Goal: Task Accomplishment & Management: Complete application form

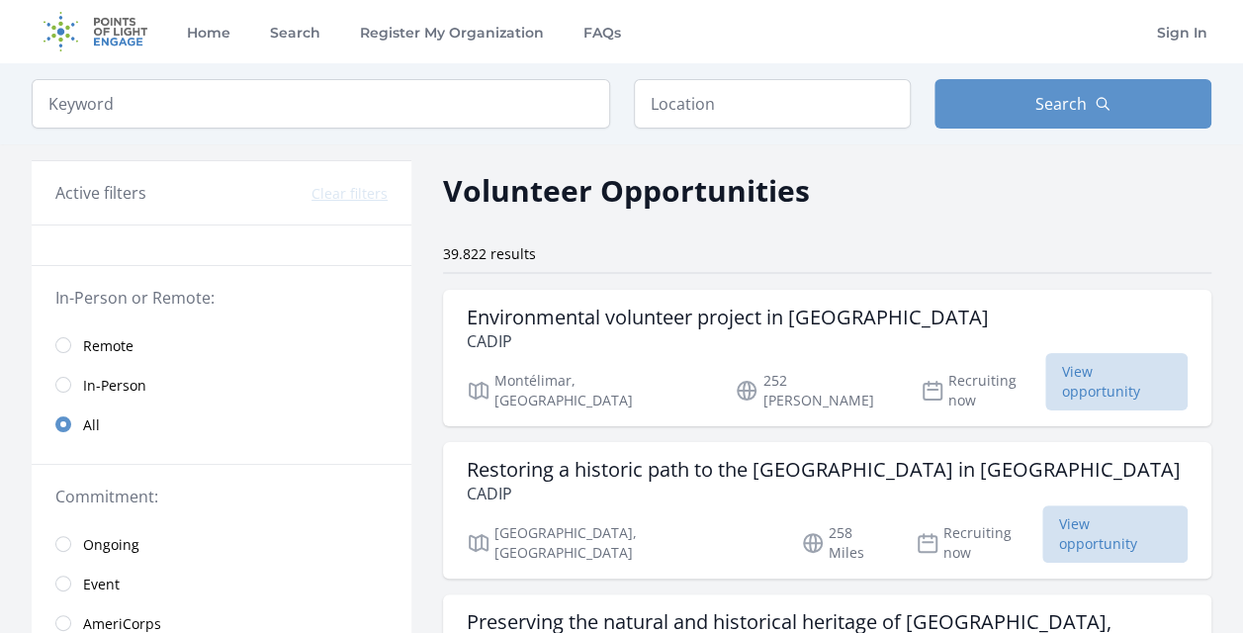
click at [119, 346] on span "Remote" at bounding box center [108, 346] width 50 height 20
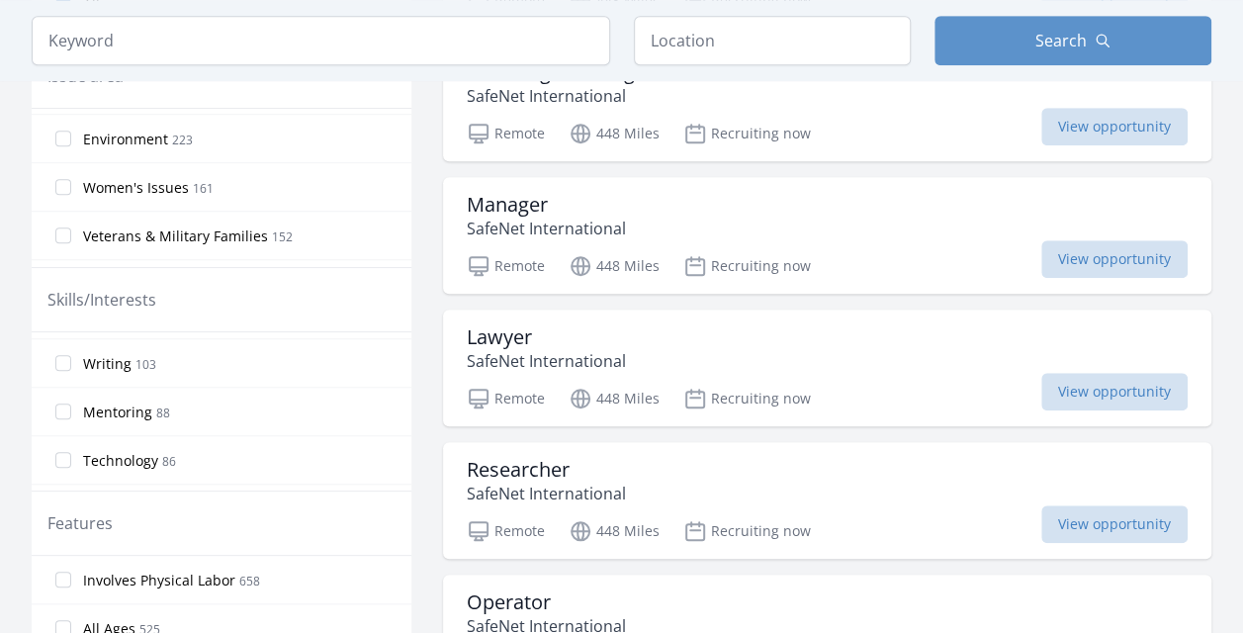
scroll to position [912, 0]
click at [65, 454] on input "Technology 86" at bounding box center [63, 462] width 16 height 16
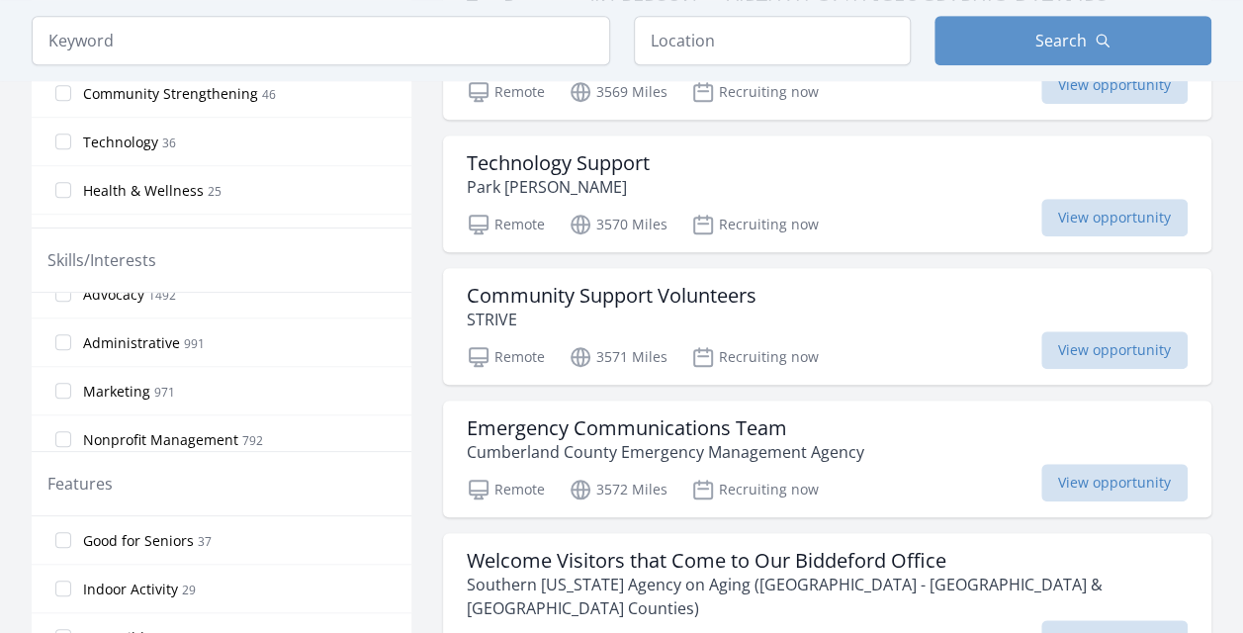
scroll to position [91, 0]
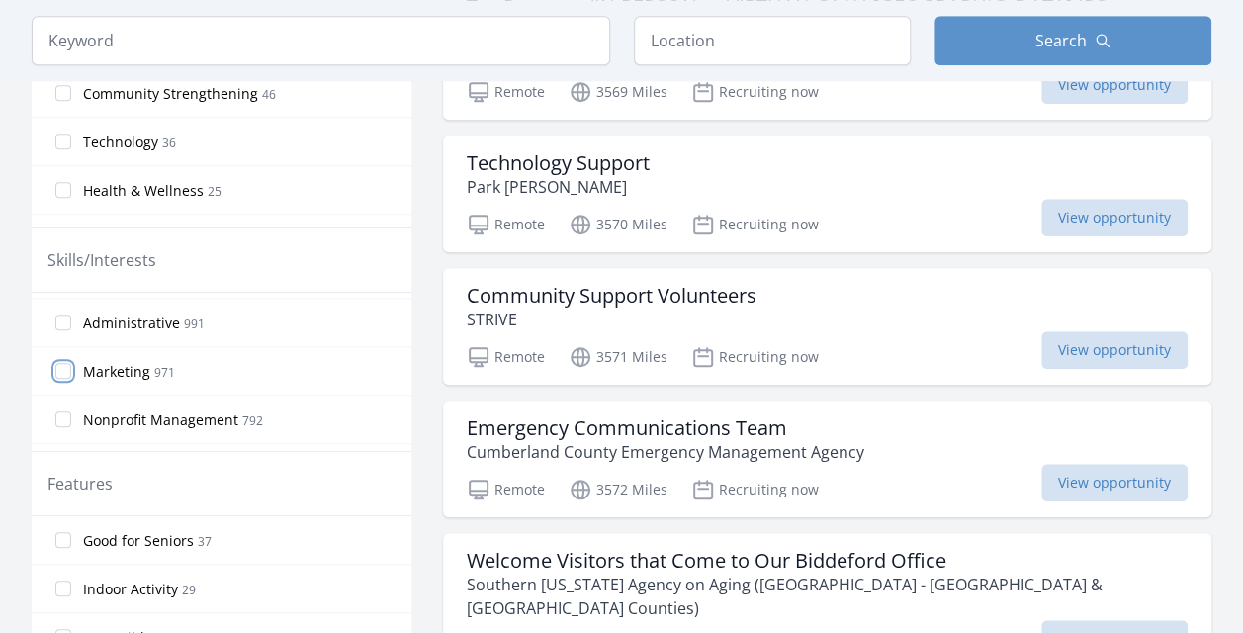
click at [63, 372] on input "Marketing 971" at bounding box center [63, 371] width 16 height 16
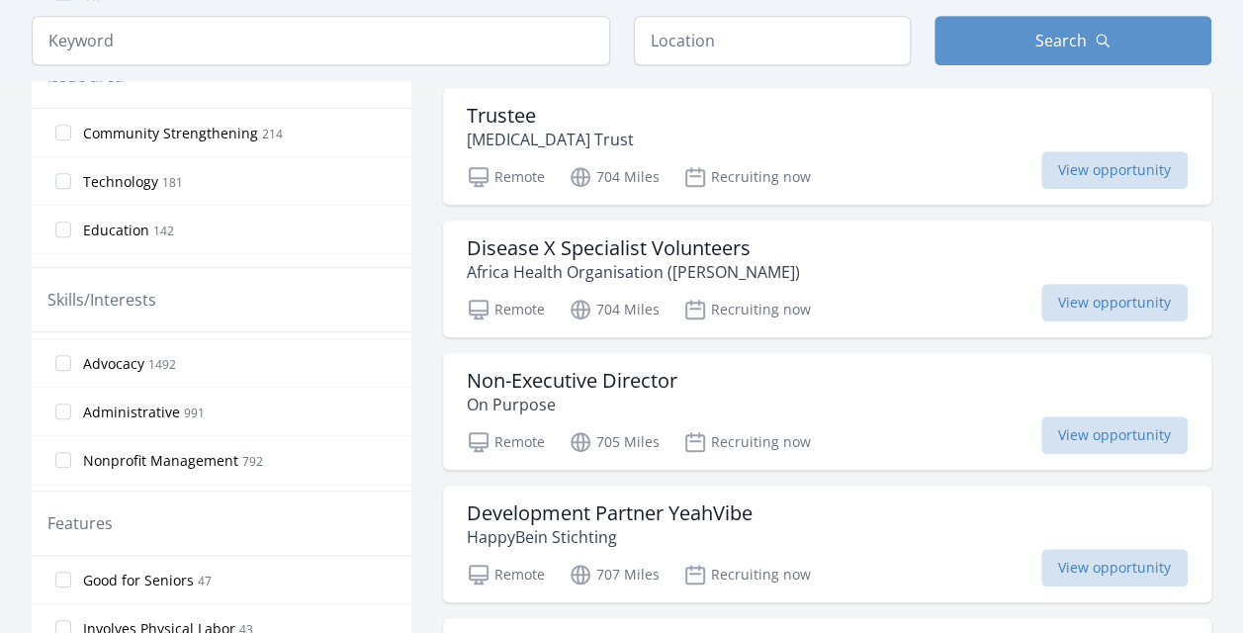
scroll to position [97, 0]
click at [61, 406] on input "Administrative 991" at bounding box center [63, 404] width 16 height 16
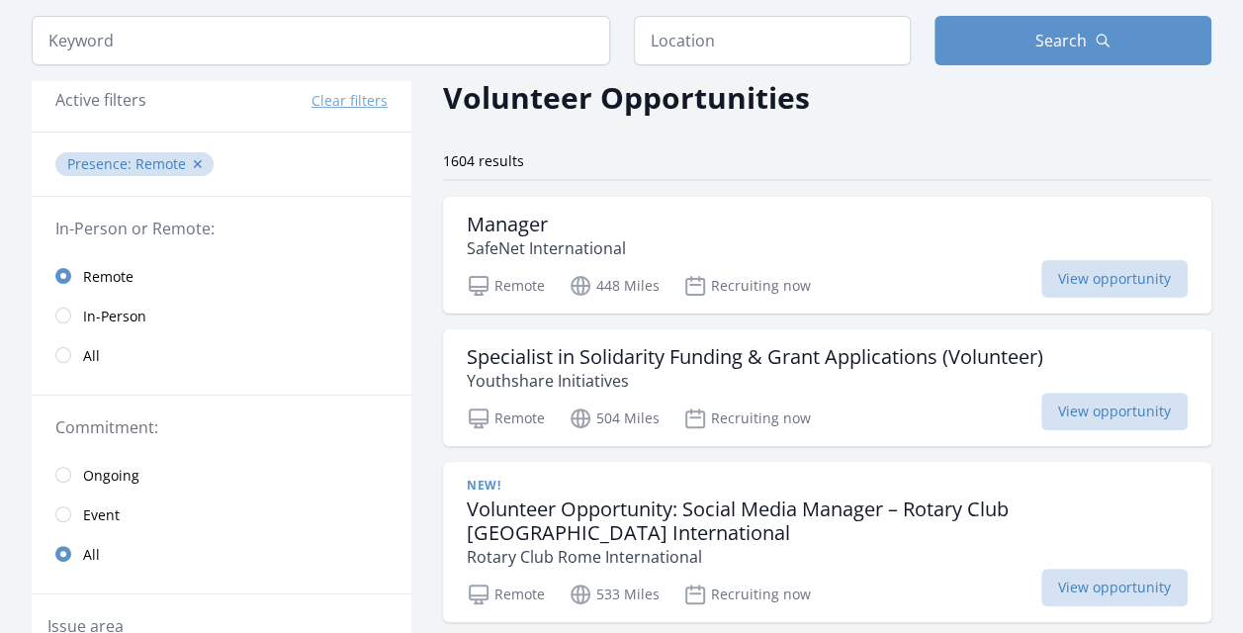
scroll to position [81, 0]
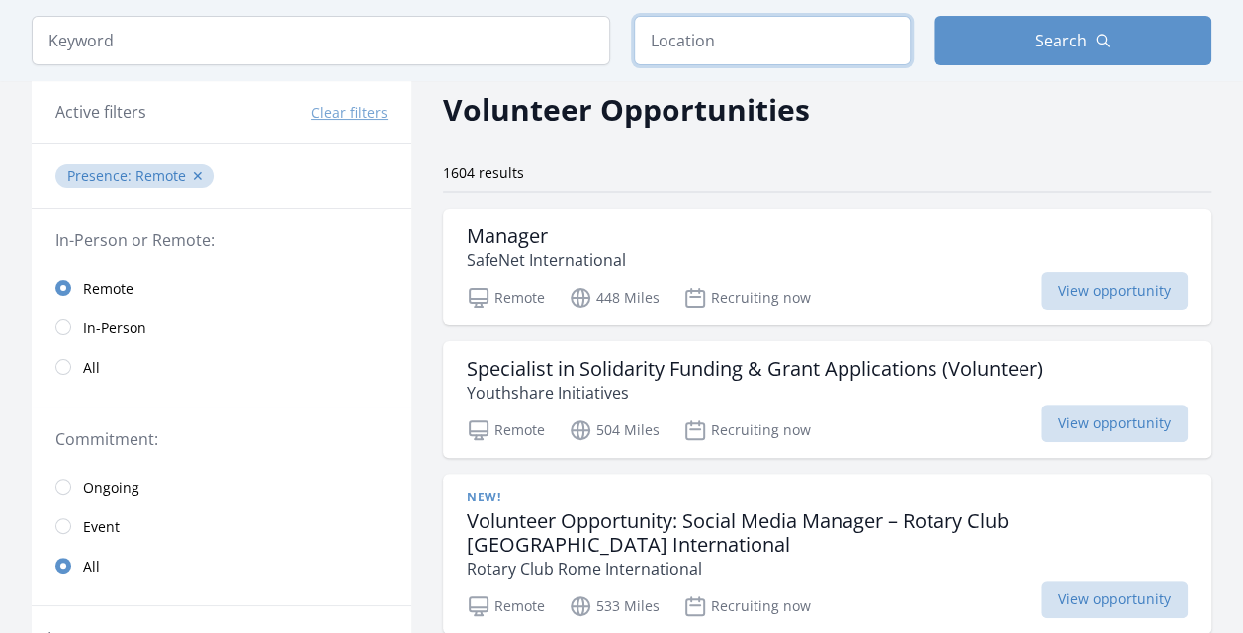
click at [788, 47] on input "text" at bounding box center [772, 40] width 277 height 49
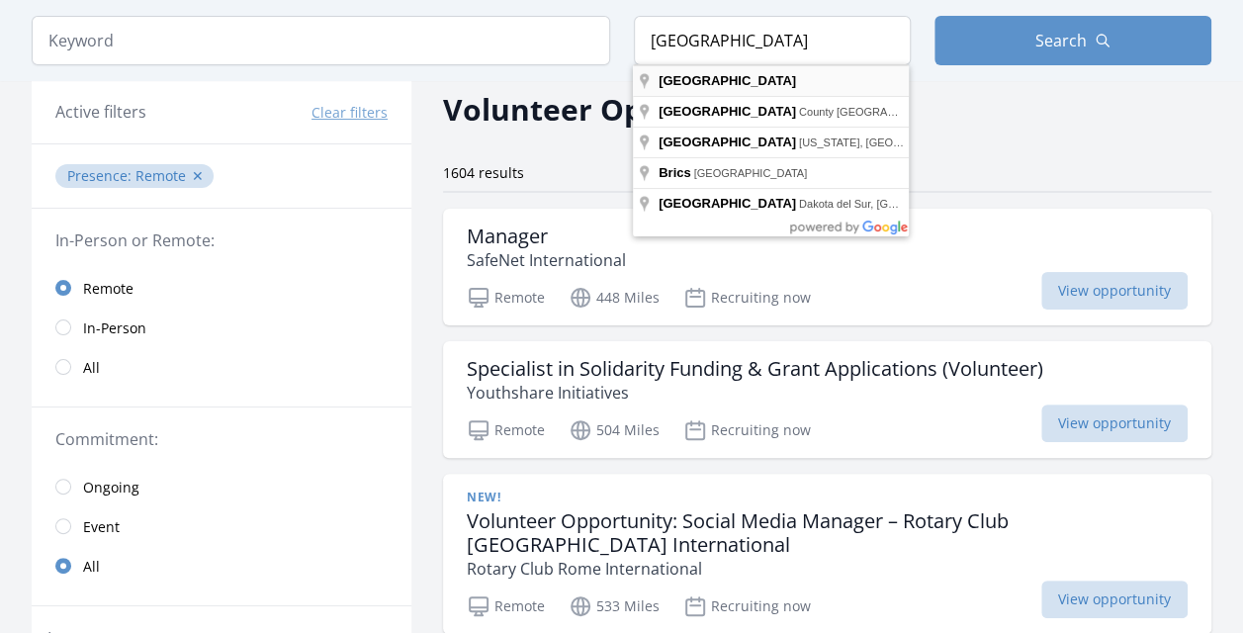
type input "Spain"
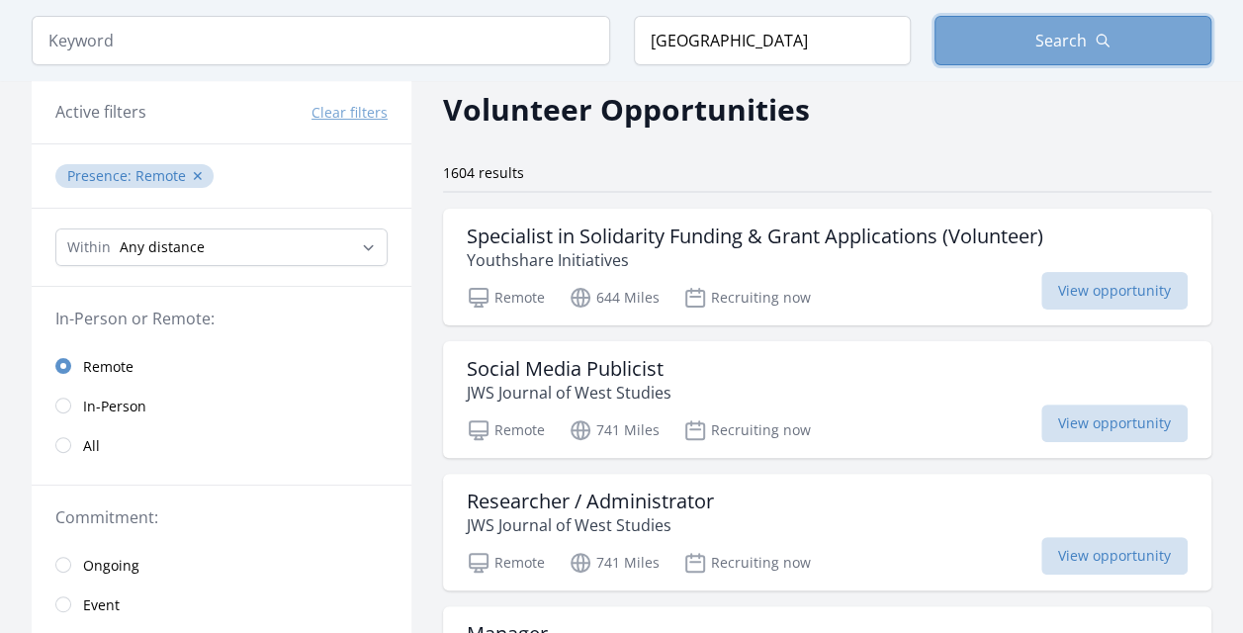
click at [1079, 50] on span "Search" at bounding box center [1060, 41] width 51 height 24
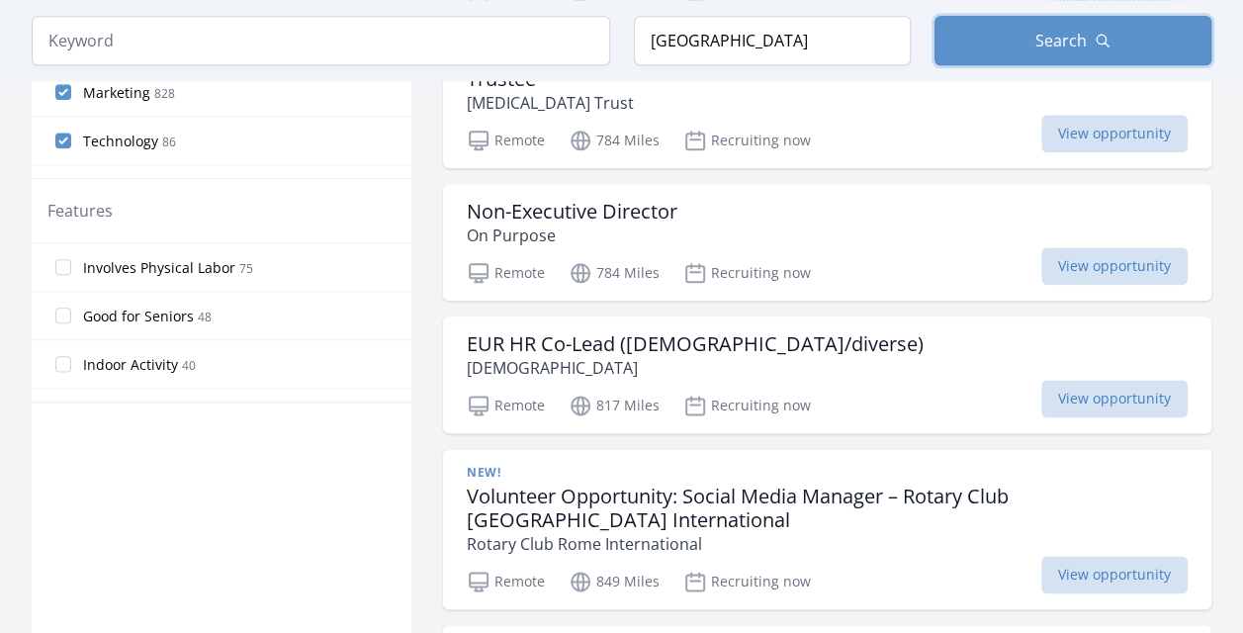
scroll to position [1034, 0]
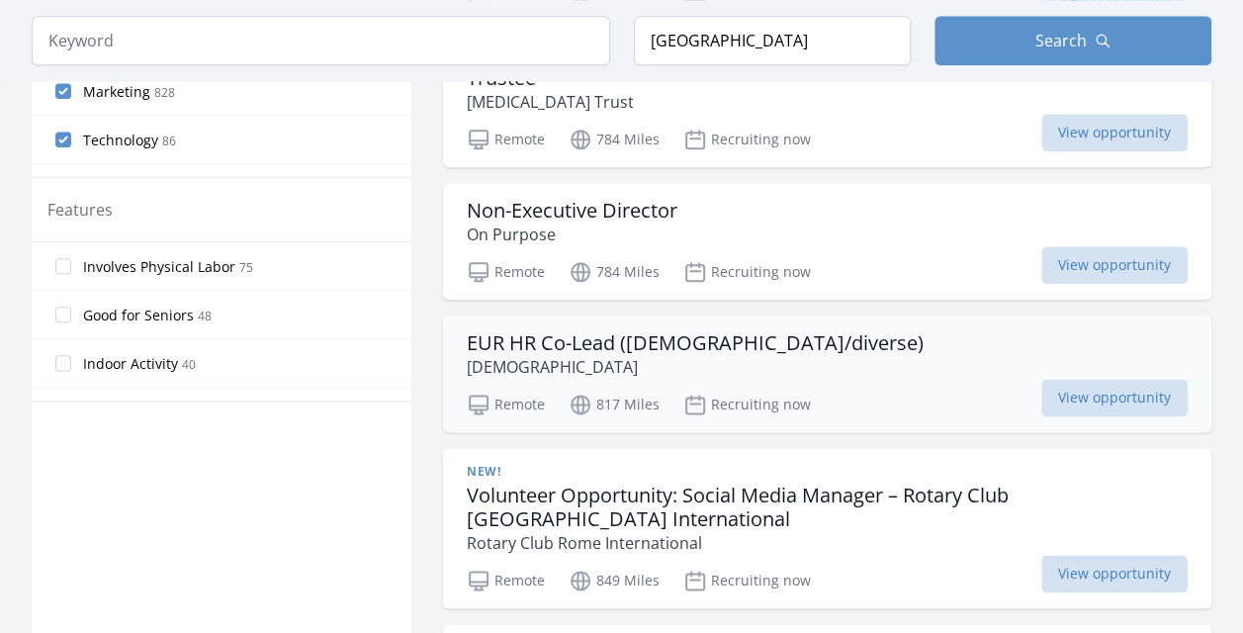
click at [662, 340] on h3 "EUR HR Co-Lead ([DEMOGRAPHIC_DATA]/diverse)" at bounding box center [695, 343] width 457 height 24
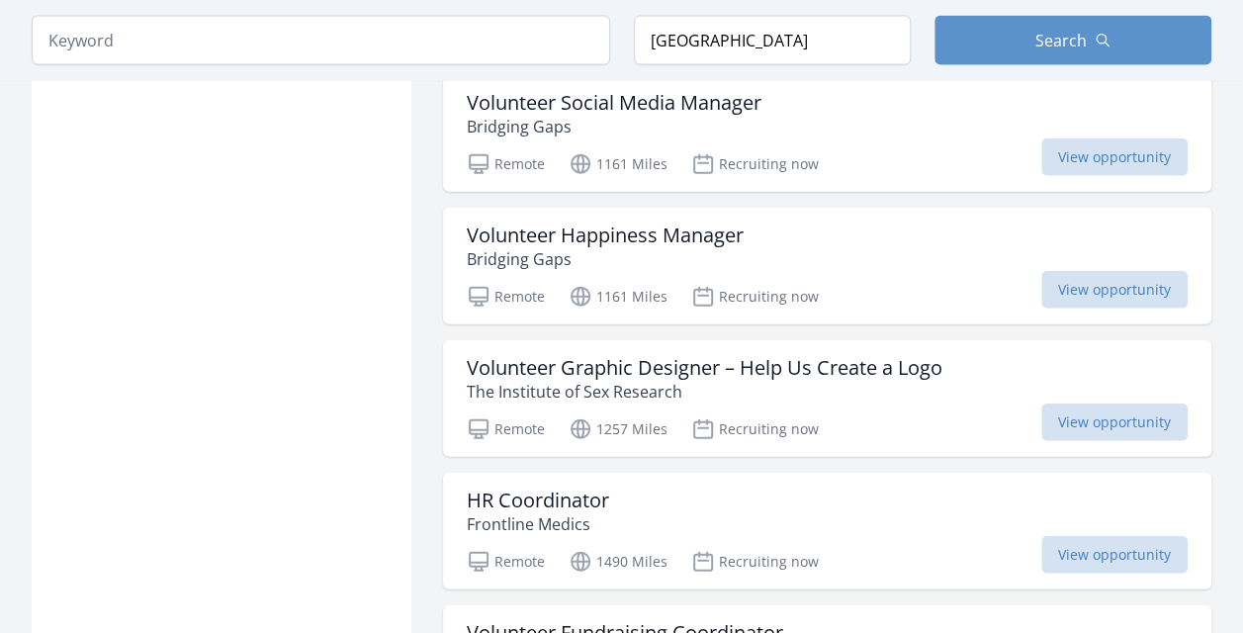
scroll to position [2266, 0]
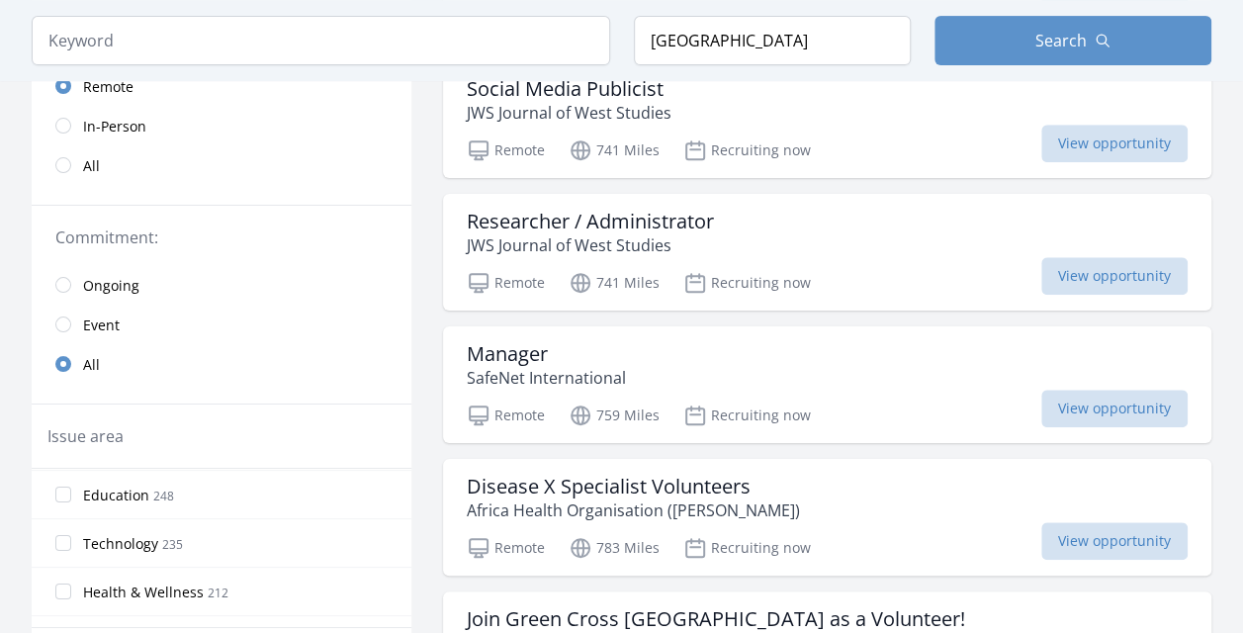
scroll to position [43, 0]
click at [63, 543] on input "Technology 235" at bounding box center [63, 547] width 16 height 16
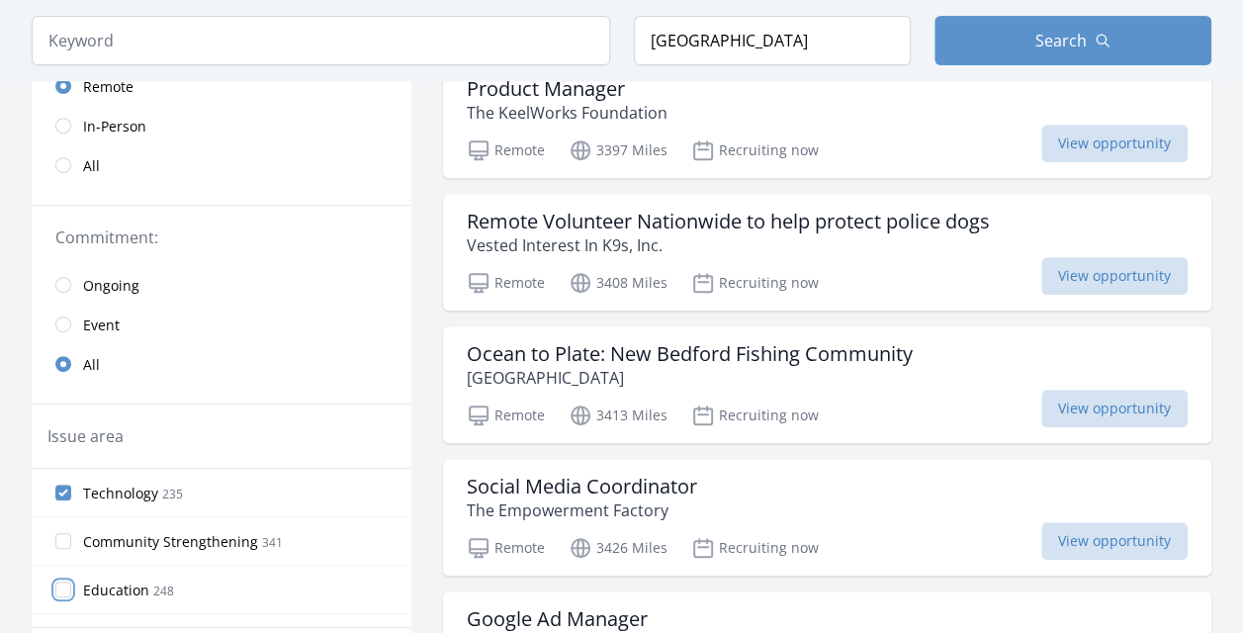
click at [68, 585] on input "Education 248" at bounding box center [63, 589] width 16 height 16
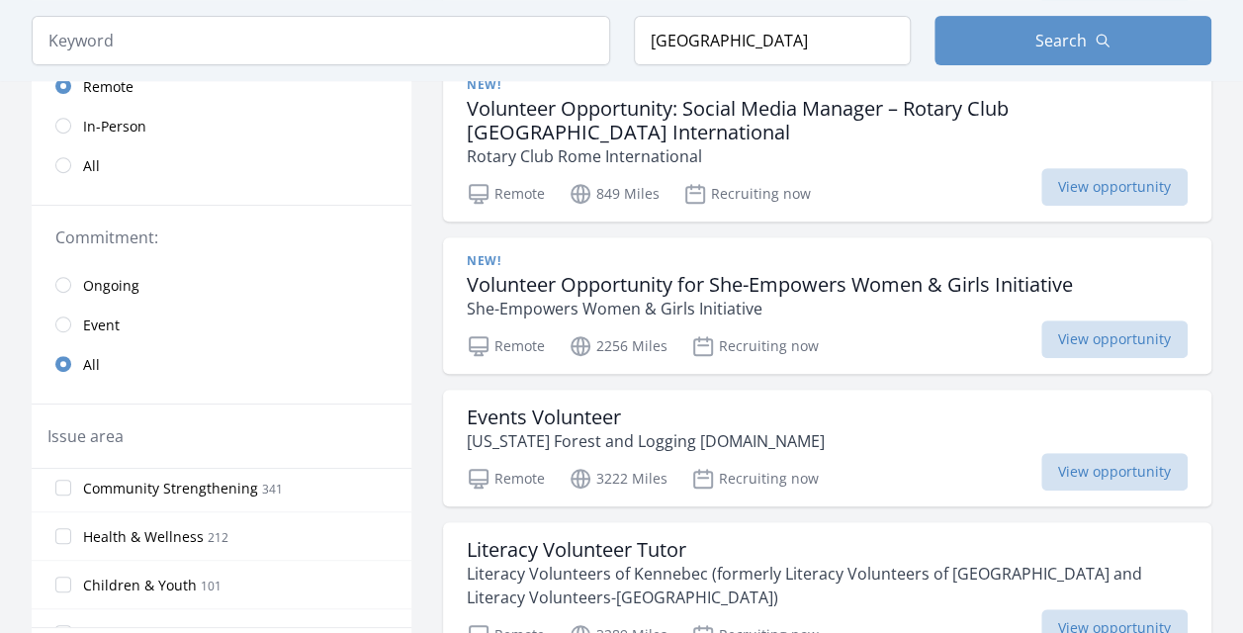
scroll to position [103, 0]
click at [62, 581] on input "Children & Youth 101" at bounding box center [63, 583] width 16 height 16
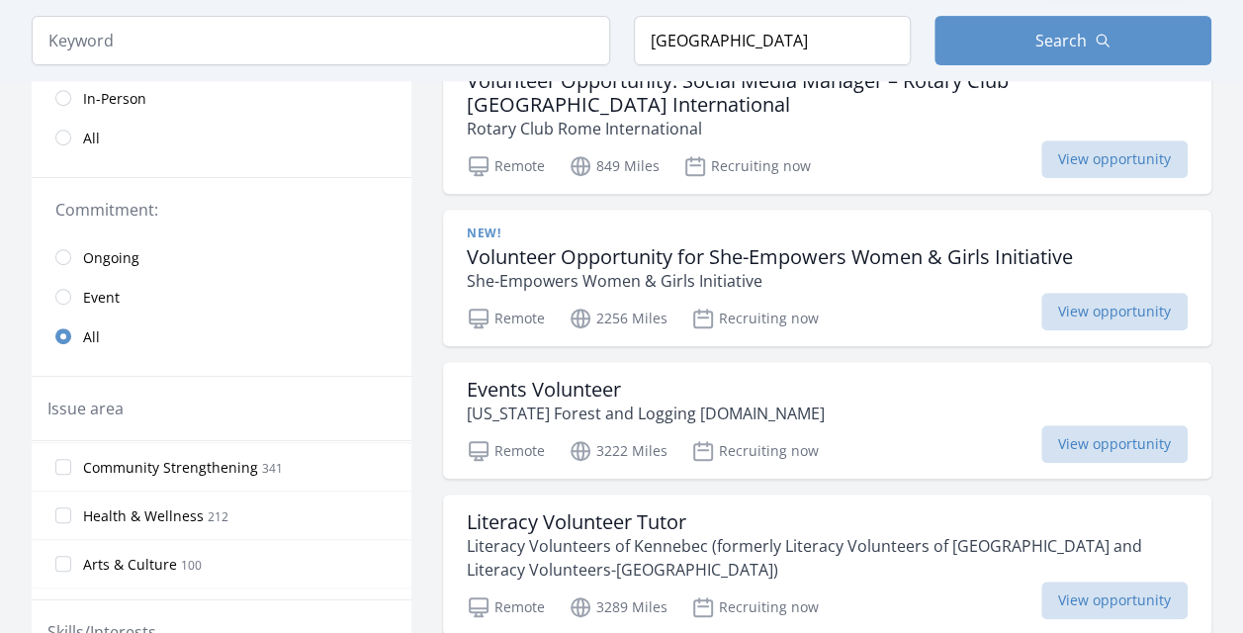
scroll to position [148, 0]
click at [164, 523] on label "Health & Wellness 212" at bounding box center [222, 510] width 380 height 40
click at [71, 518] on input "Health & Wellness 212" at bounding box center [63, 510] width 16 height 16
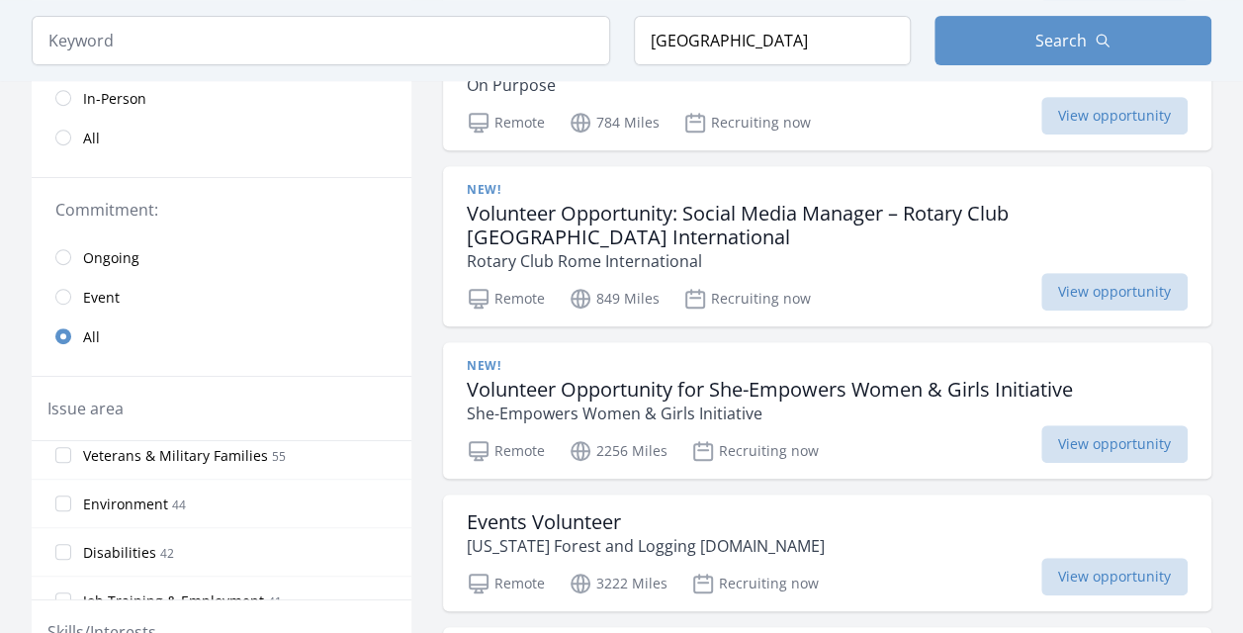
scroll to position [495, 0]
click at [56, 494] on input "Environment 44" at bounding box center [63, 502] width 16 height 16
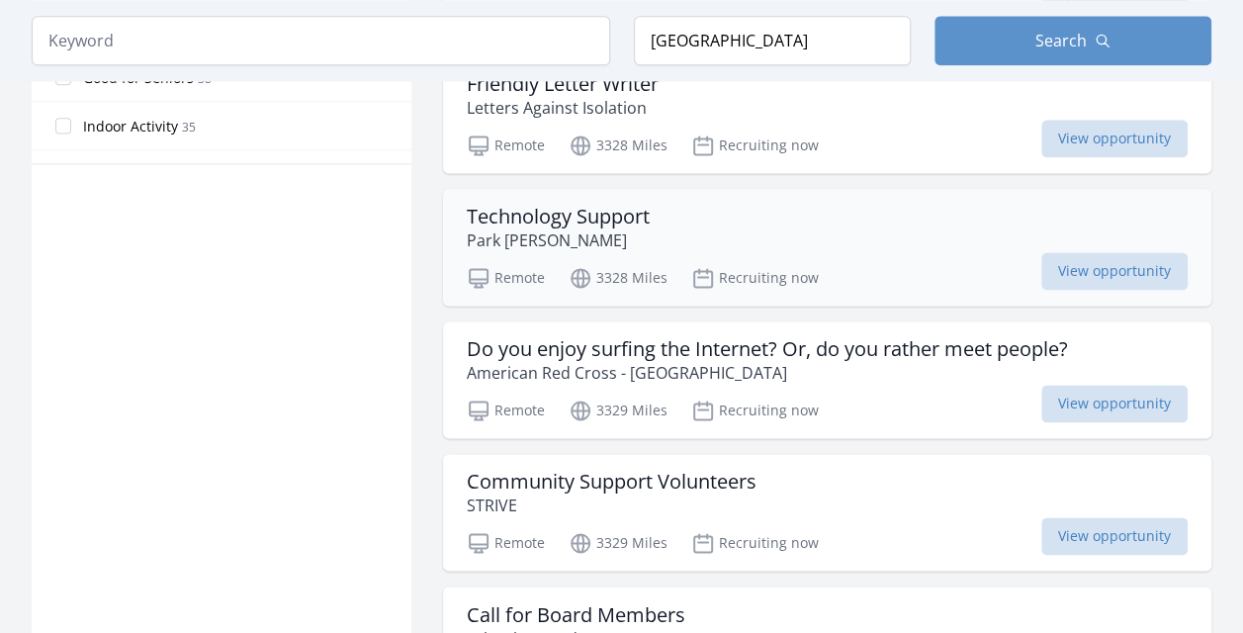
scroll to position [1273, 0]
click at [639, 206] on h3 "Technology Support" at bounding box center [558, 216] width 183 height 24
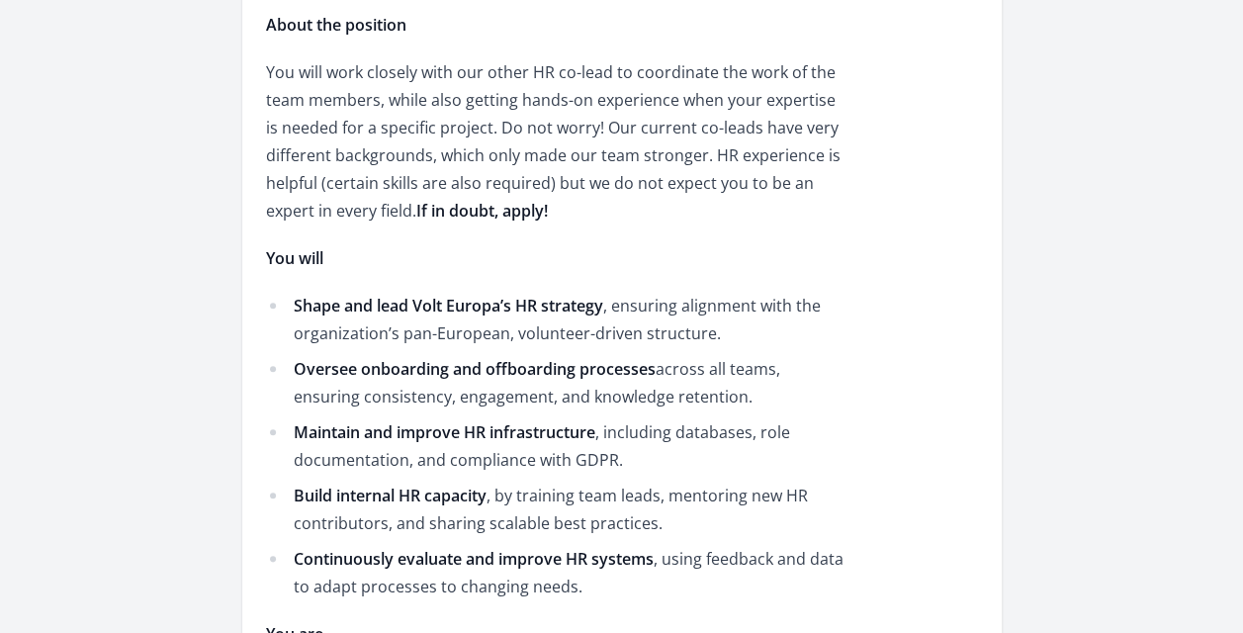
scroll to position [839, 0]
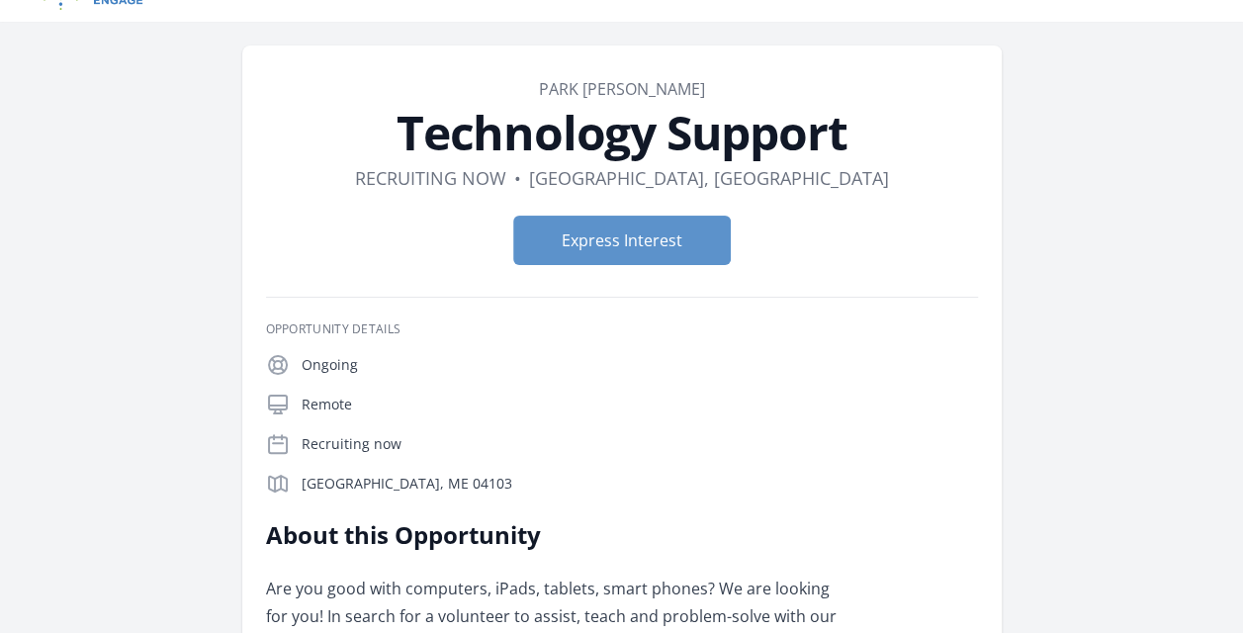
scroll to position [41, 0]
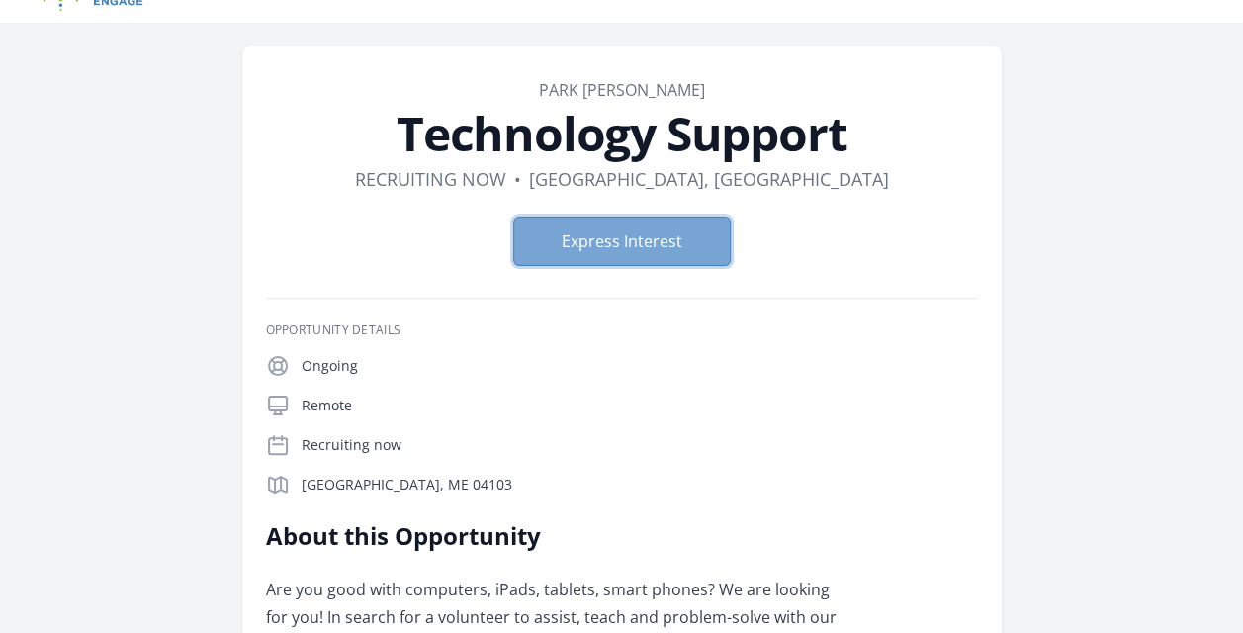
click at [620, 244] on button "Express Interest" at bounding box center [622, 241] width 218 height 49
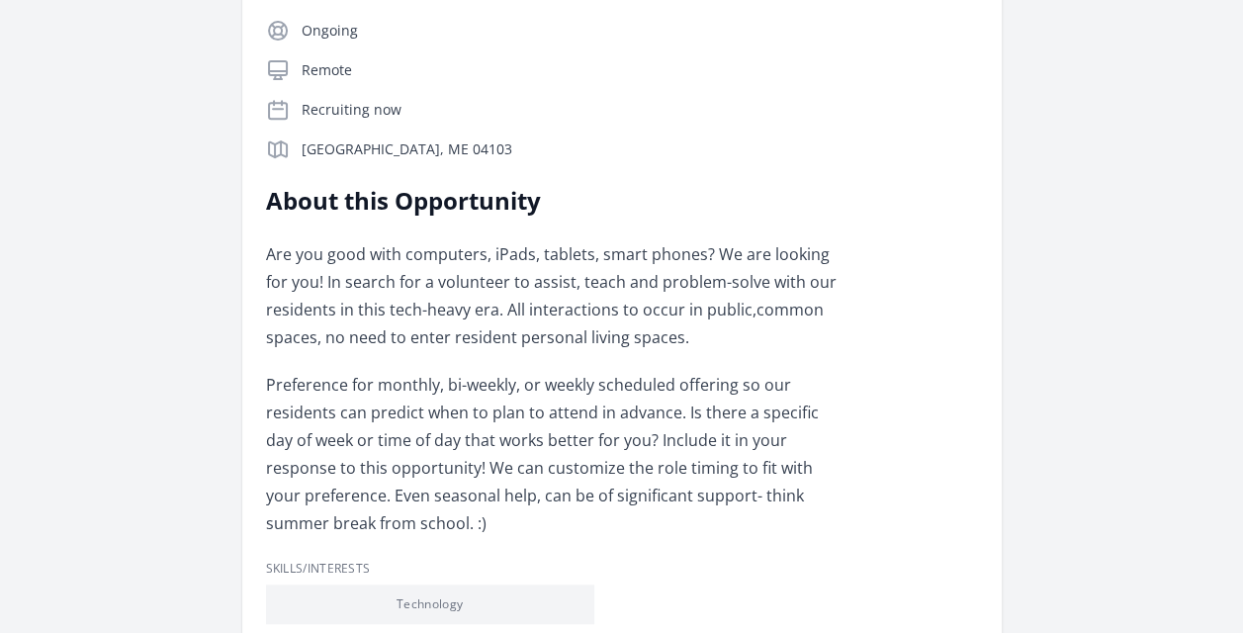
scroll to position [402, 0]
